Goal: Task Accomplishment & Management: Complete application form

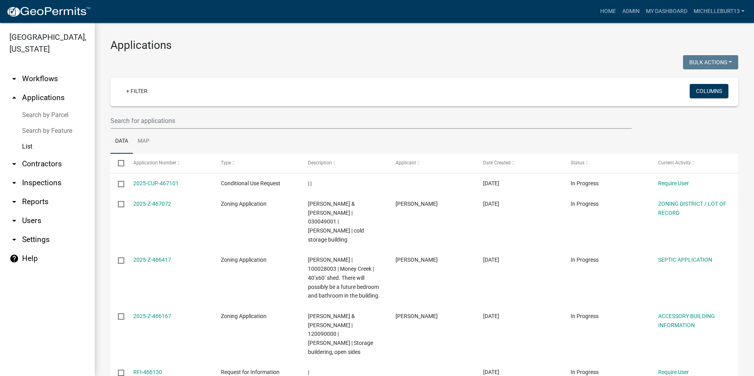
select select "3: 100"
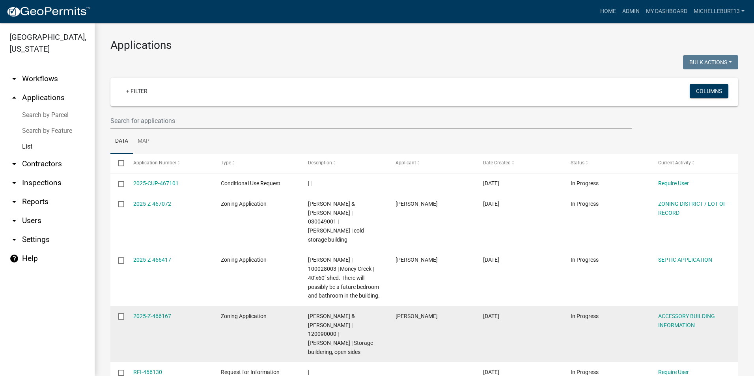
scroll to position [79, 0]
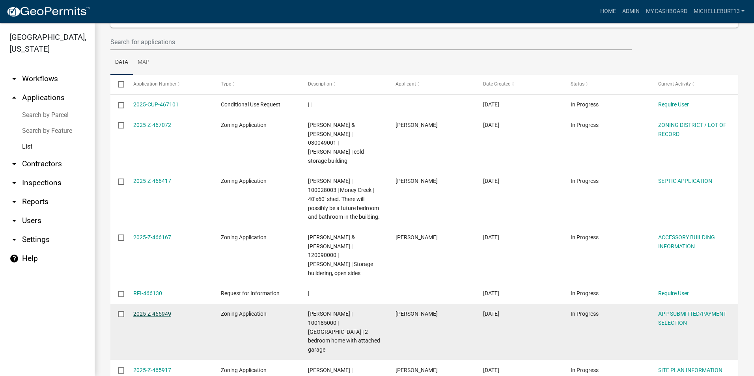
click at [157, 311] on link "2025-Z-465949" at bounding box center [152, 314] width 38 height 6
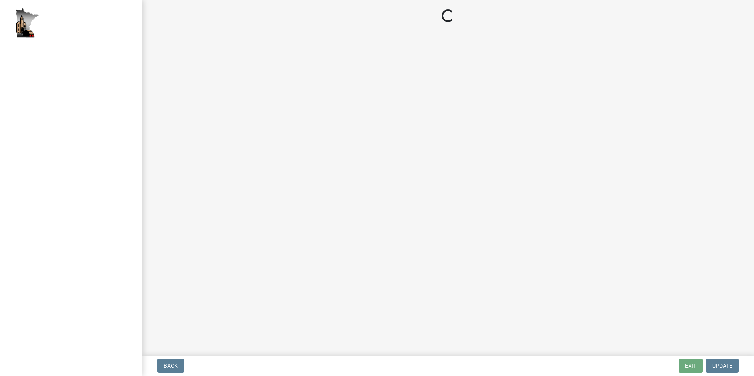
select select "2: 1"
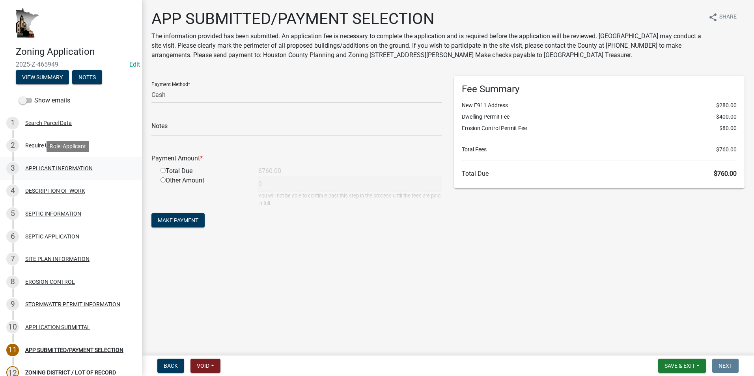
click at [88, 170] on div "APPLICANT INFORMATION" at bounding box center [58, 169] width 67 height 6
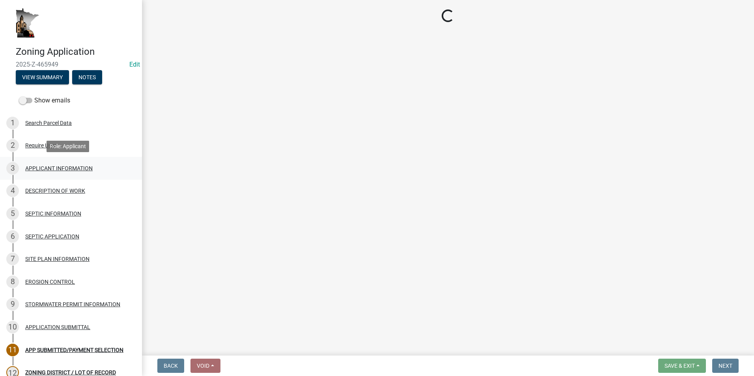
select select "884de254-84a4-4256-8abe-0e7e5fcf6e66"
select select "cceea691-a74e-4f4c-bc29-7816459b1307"
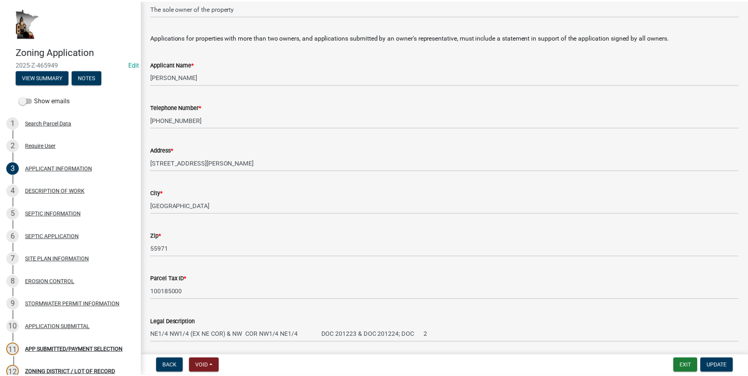
scroll to position [79, 0]
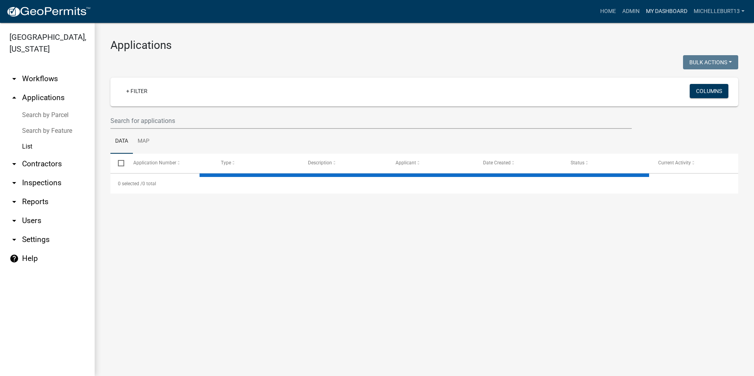
click at [665, 12] on link "My Dashboard" at bounding box center [667, 11] width 48 height 15
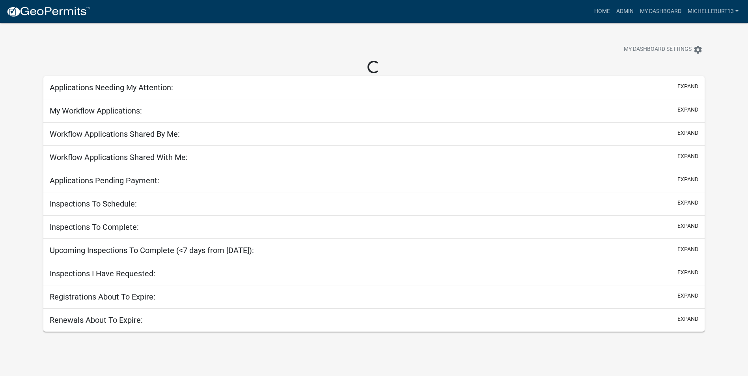
select select "3: 100"
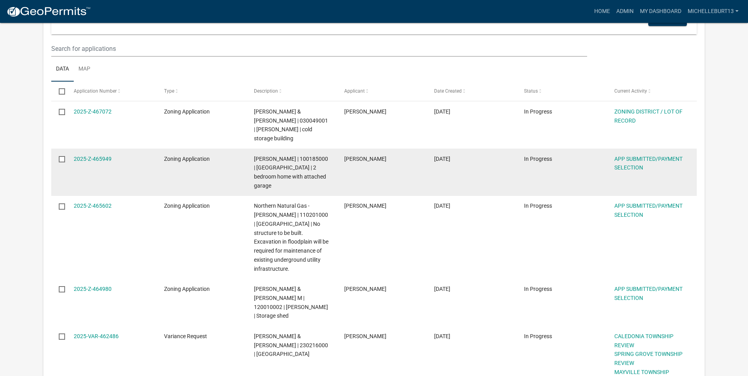
scroll to position [118, 0]
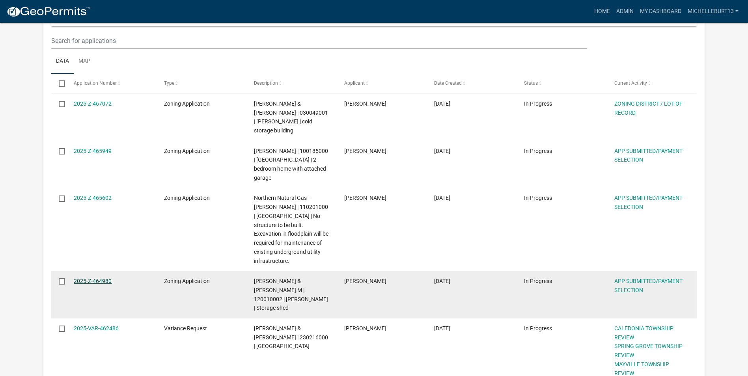
click at [84, 278] on link "2025-Z-464980" at bounding box center [93, 281] width 38 height 6
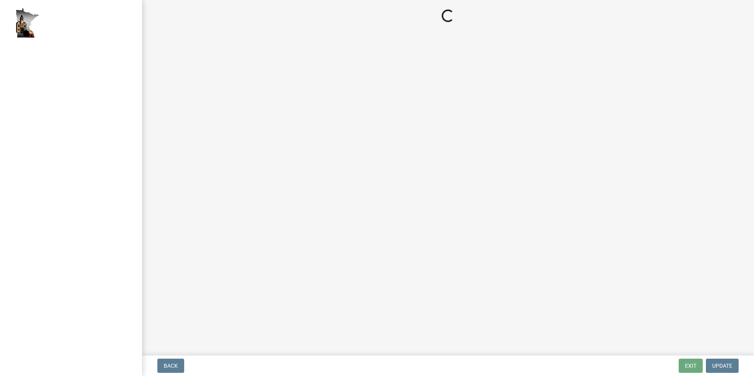
select select "2: 1"
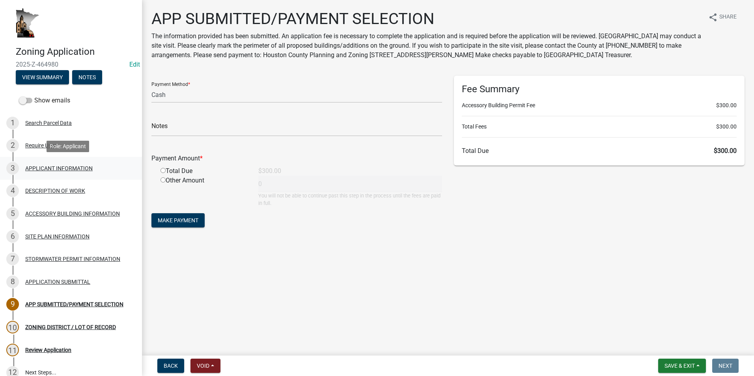
click at [73, 166] on div "APPLICANT INFORMATION" at bounding box center [58, 169] width 67 height 6
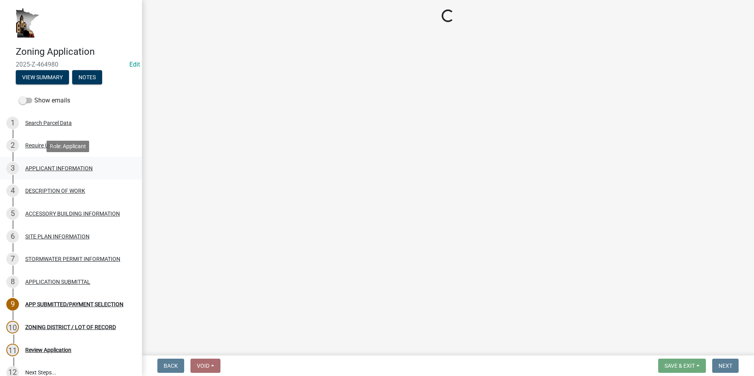
select select "884de254-84a4-4256-8abe-0e7e5fcf6e66"
select select "ebdec0be-cc1c-4664-a771-1fdb3af8851d"
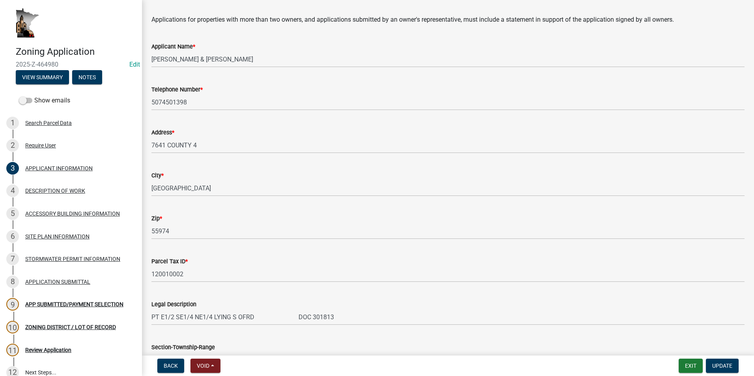
scroll to position [118, 0]
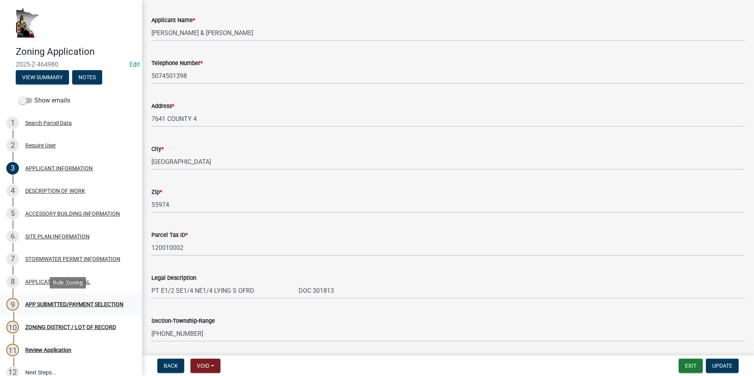
click at [69, 307] on div "APP SUBMITTED/PAYMENT SELECTION" at bounding box center [74, 305] width 98 height 6
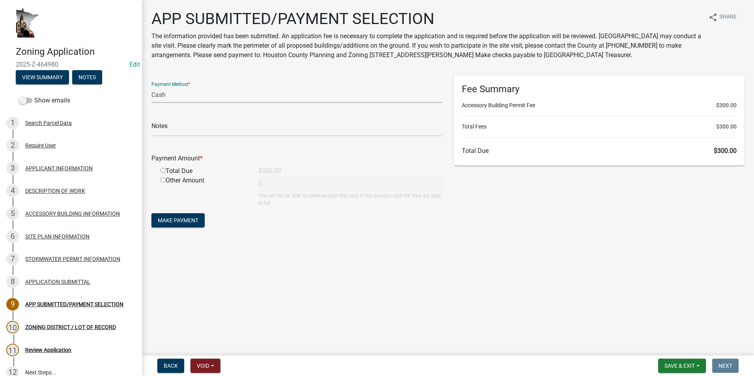
click at [207, 98] on select "Credit Card POS Check Cash" at bounding box center [296, 95] width 291 height 16
select select "1: 0"
click at [151, 87] on select "Credit Card POS Check Cash" at bounding box center [296, 95] width 291 height 16
click at [188, 121] on input "text" at bounding box center [296, 128] width 291 height 16
type input "250"
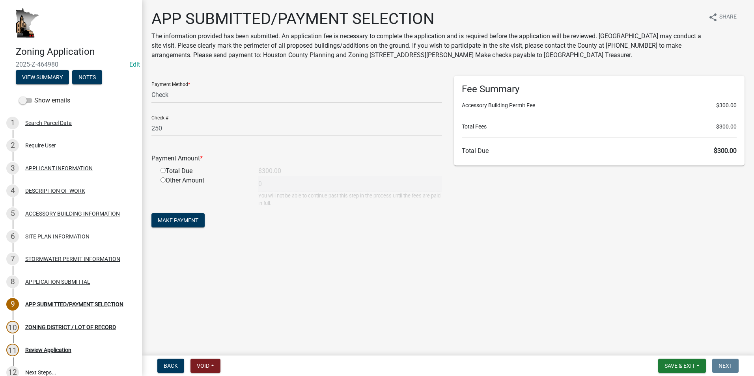
drag, startPoint x: 163, startPoint y: 170, endPoint x: 163, endPoint y: 180, distance: 10.3
click at [163, 170] on input "radio" at bounding box center [162, 170] width 5 height 5
radio input "true"
type input "300"
click at [183, 220] on span "Make Payment" at bounding box center [178, 220] width 41 height 6
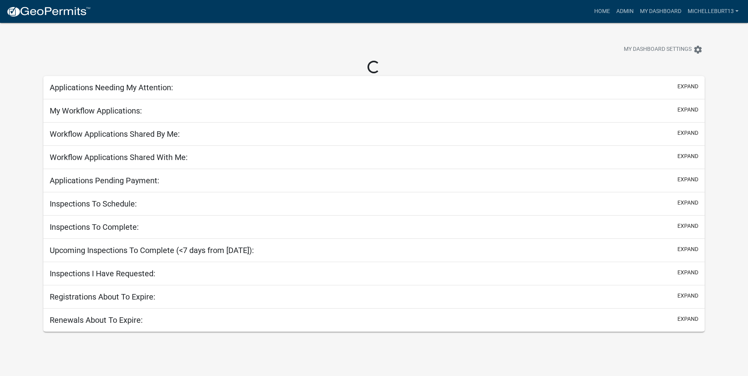
select select "3: 100"
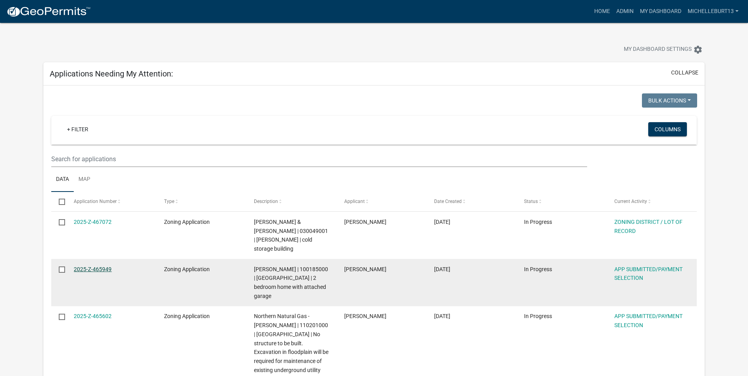
click at [91, 266] on link "2025-Z-465949" at bounding box center [93, 269] width 38 height 6
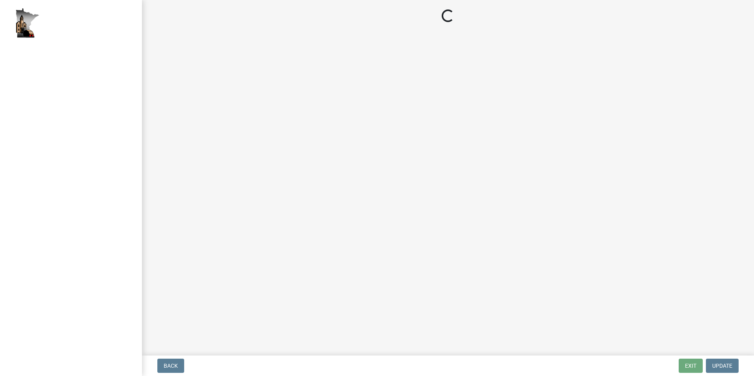
select select "2: 1"
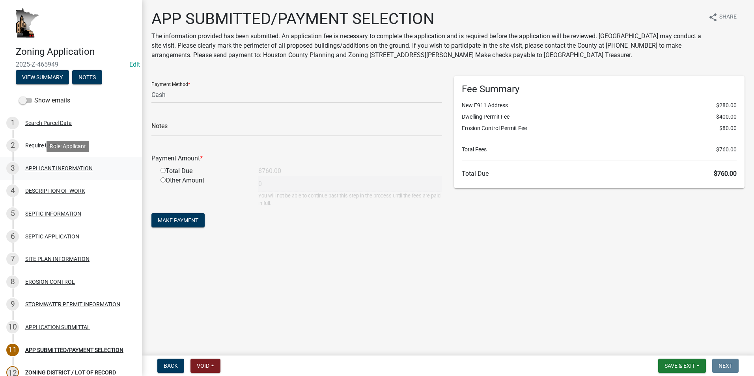
click at [37, 170] on div "APPLICANT INFORMATION" at bounding box center [58, 169] width 67 height 6
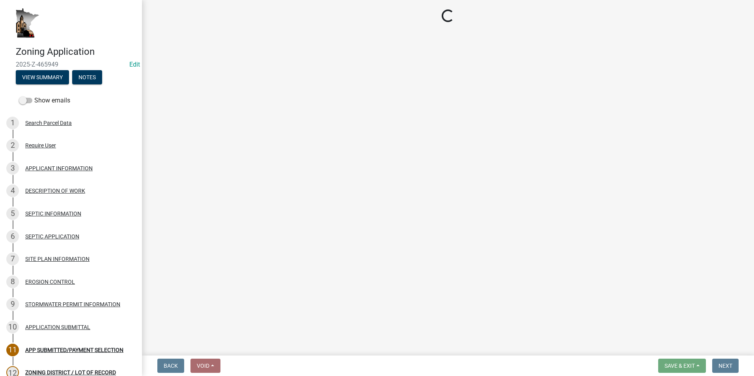
select select "884de254-84a4-4256-8abe-0e7e5fcf6e66"
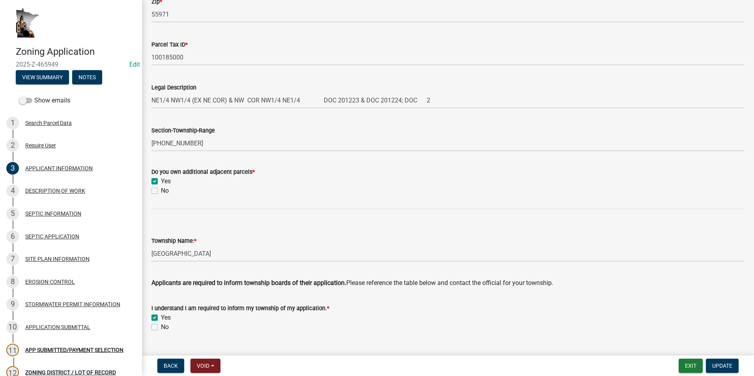
scroll to position [315, 0]
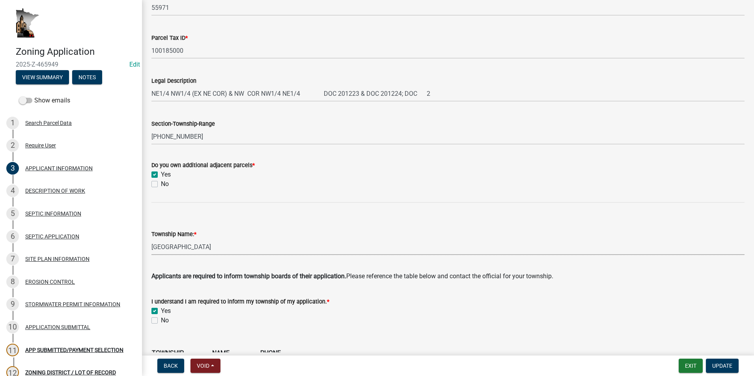
click at [183, 251] on select "Select Item... Black [GEOGRAPHIC_DATA] [GEOGRAPHIC_DATA] [GEOGRAPHIC_DATA] [GEO…" at bounding box center [447, 247] width 593 height 16
click at [151, 239] on select "Select Item... Black [GEOGRAPHIC_DATA] [GEOGRAPHIC_DATA] [GEOGRAPHIC_DATA] [GEO…" at bounding box center [447, 247] width 593 height 16
select select "d14d1f4c-a28c-4eb0-8a73-cde11adbe8d4"
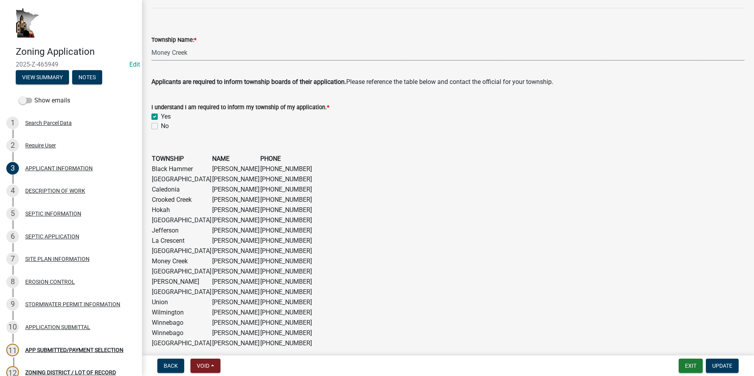
scroll to position [552, 0]
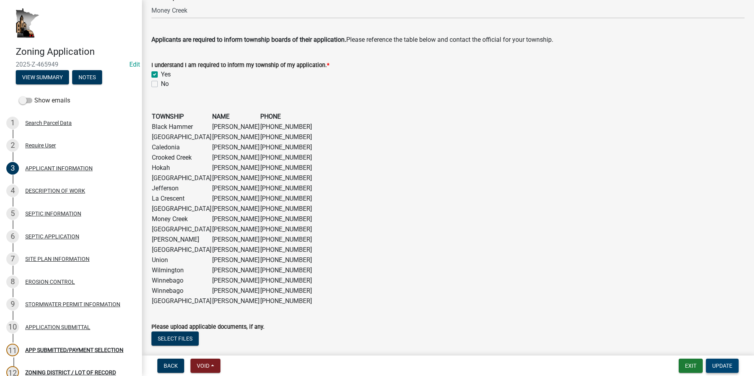
click at [720, 368] on span "Update" at bounding box center [722, 366] width 20 height 6
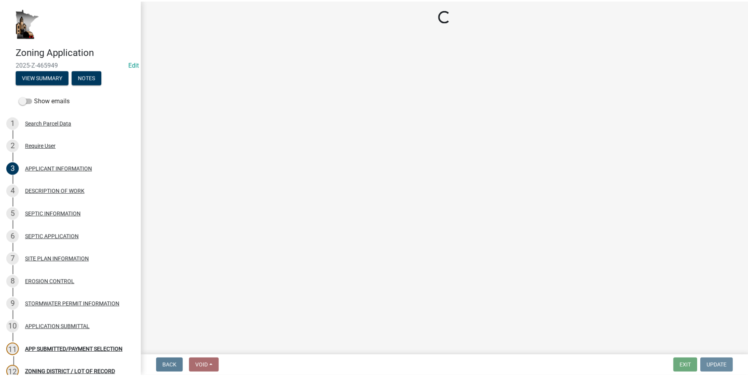
scroll to position [0, 0]
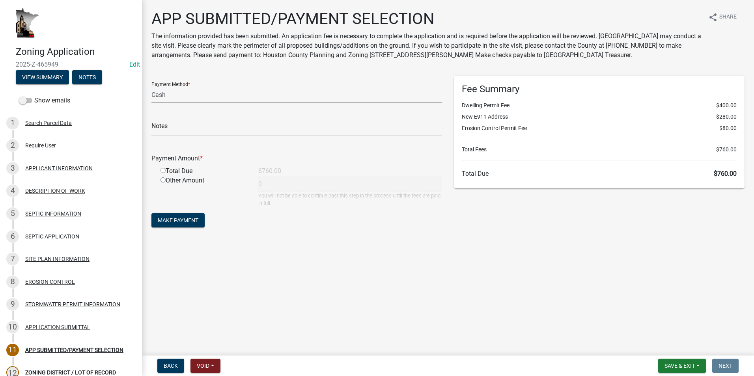
drag, startPoint x: 179, startPoint y: 98, endPoint x: 178, endPoint y: 103, distance: 4.5
click at [179, 98] on select "Credit Card POS Check Cash" at bounding box center [296, 95] width 291 height 16
select select "1: 0"
click at [151, 87] on select "Credit Card POS Check Cash" at bounding box center [296, 95] width 291 height 16
click at [183, 129] on input "text" at bounding box center [296, 128] width 291 height 16
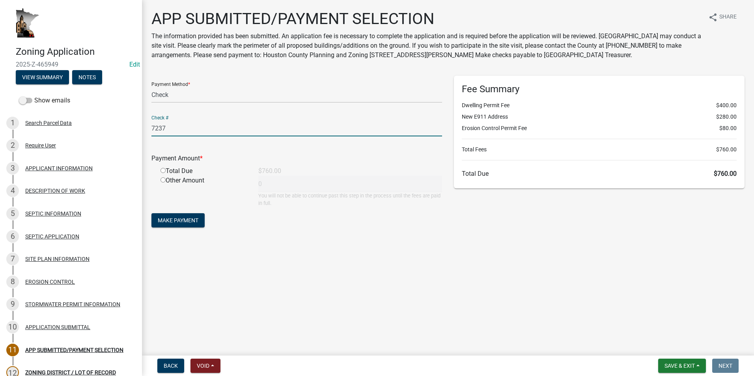
type input "7237"
click at [163, 171] on input "radio" at bounding box center [162, 170] width 5 height 5
radio input "true"
type input "760"
click at [186, 222] on span "Make Payment" at bounding box center [178, 220] width 41 height 6
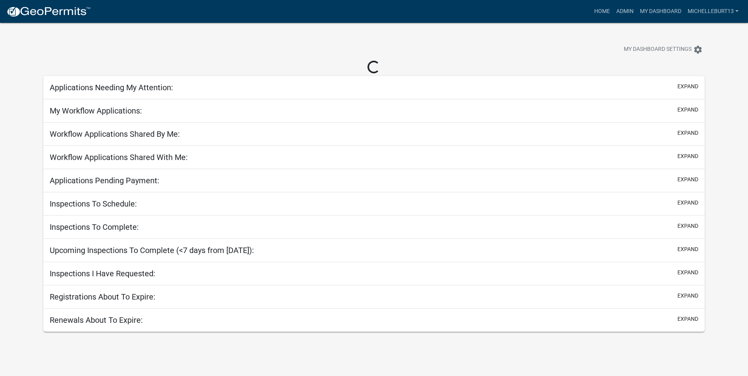
select select "3: 100"
